Goal: Find contact information: Obtain details needed to contact an individual or organization

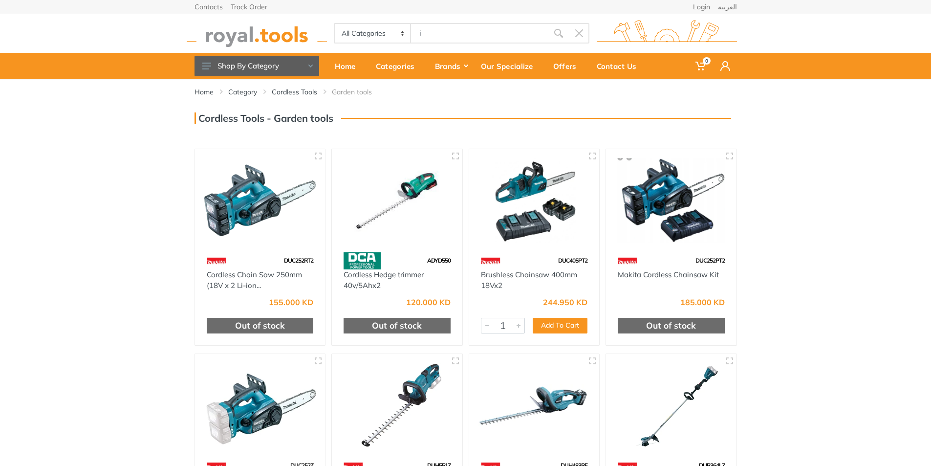
type input "ir"
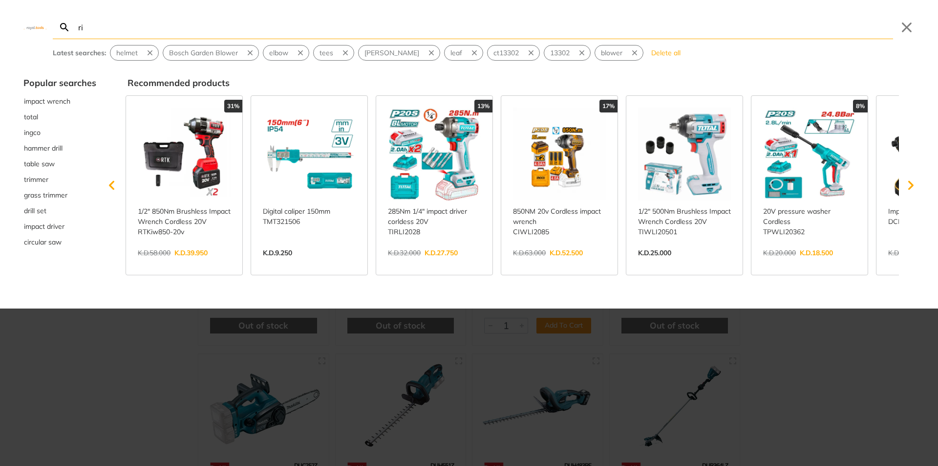
type input "ri"
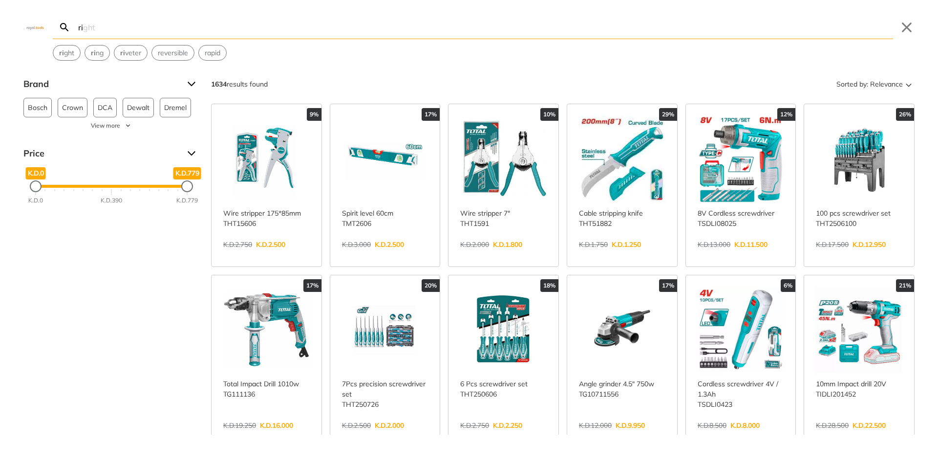
drag, startPoint x: 100, startPoint y: 29, endPoint x: 0, endPoint y: 29, distance: 100.2
click at [0, 29] on div "Search ri right Submit Close ri ght ri ng ri veter reversible rapid" at bounding box center [469, 30] width 938 height 61
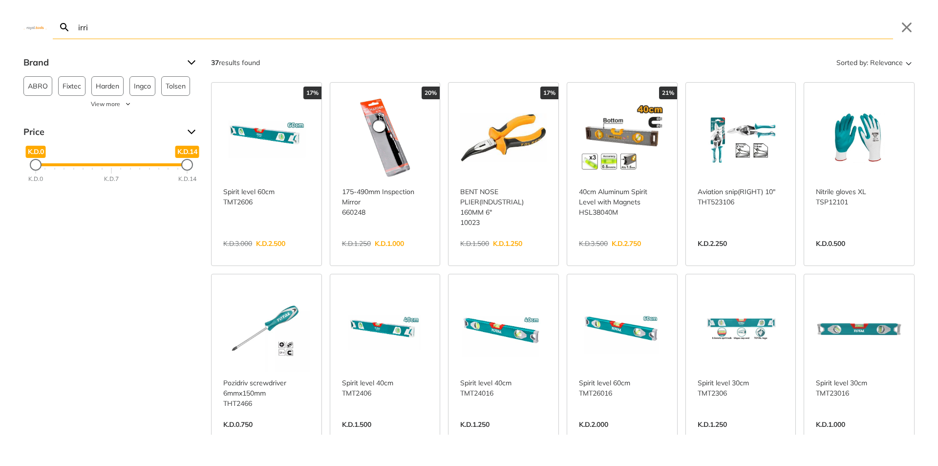
drag, startPoint x: 113, startPoint y: 27, endPoint x: 0, endPoint y: 30, distance: 113.4
click at [0, 30] on div "Search irri Submit Close" at bounding box center [469, 19] width 938 height 39
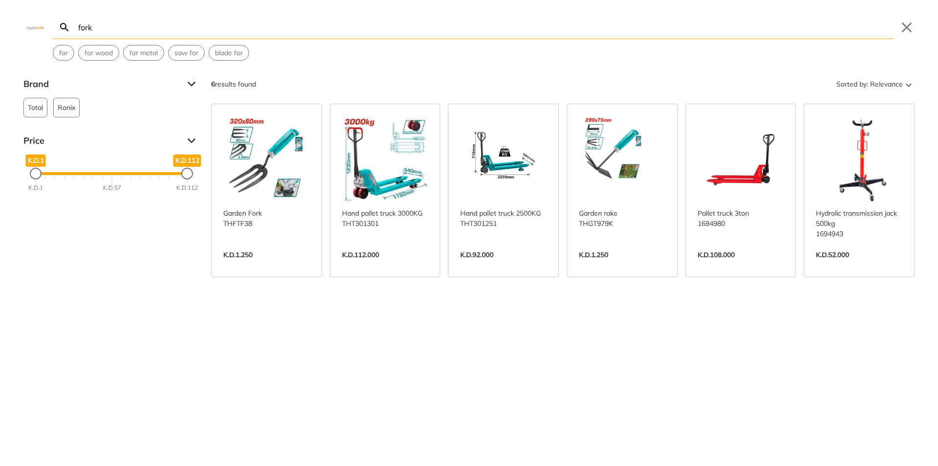
drag, startPoint x: 55, startPoint y: 28, endPoint x: 0, endPoint y: 25, distance: 55.3
click at [0, 25] on div "Search fork Submit Close for for wood for metal saw for blade for" at bounding box center [469, 30] width 938 height 61
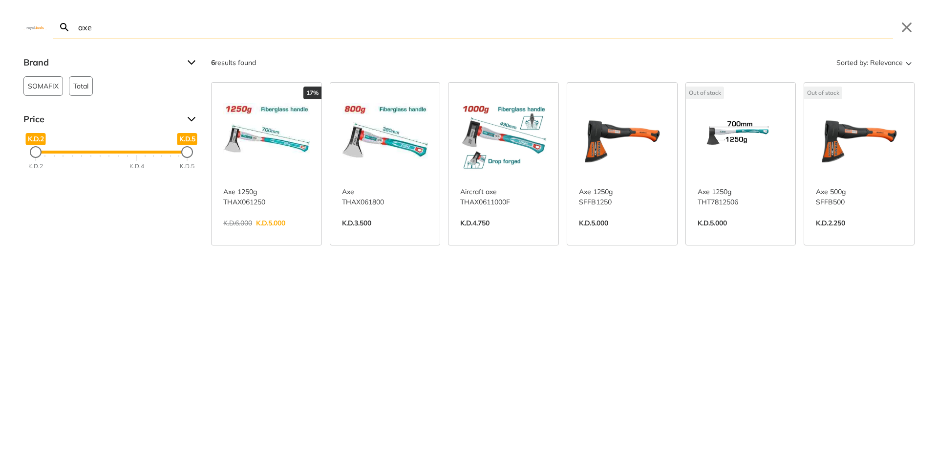
type input "axe"
click at [30, 25] on img at bounding box center [34, 27] width 23 height 4
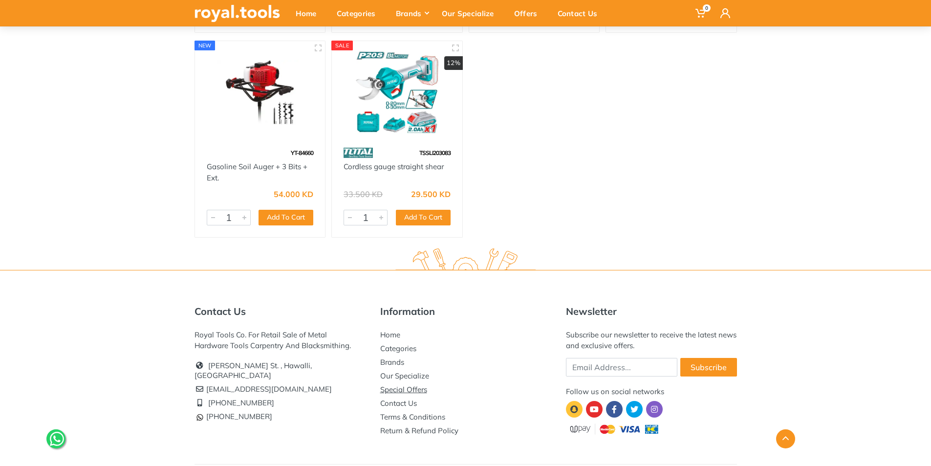
scroll to position [1565, 0]
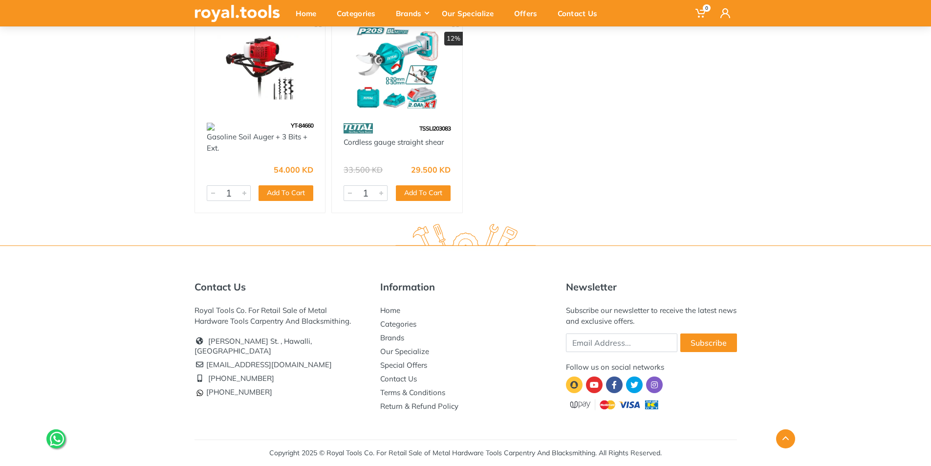
click at [234, 358] on li "[EMAIL_ADDRESS][DOMAIN_NAME]" at bounding box center [279, 365] width 171 height 14
copy ul "[EMAIL_ADDRESS][DOMAIN_NAME]"
